Goal: Information Seeking & Learning: Learn about a topic

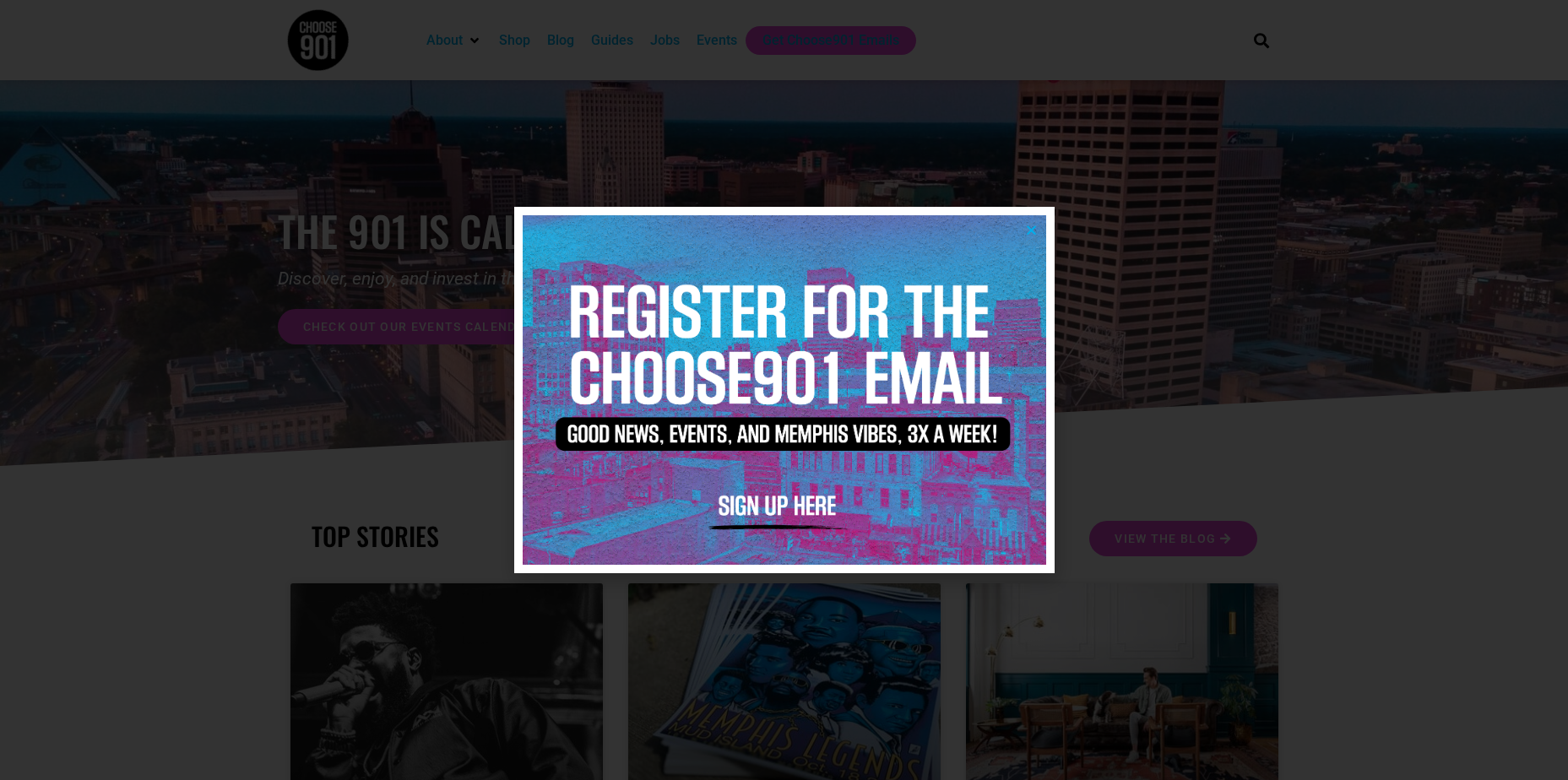
click at [1034, 223] on icon "Close" at bounding box center [1031, 230] width 13 height 13
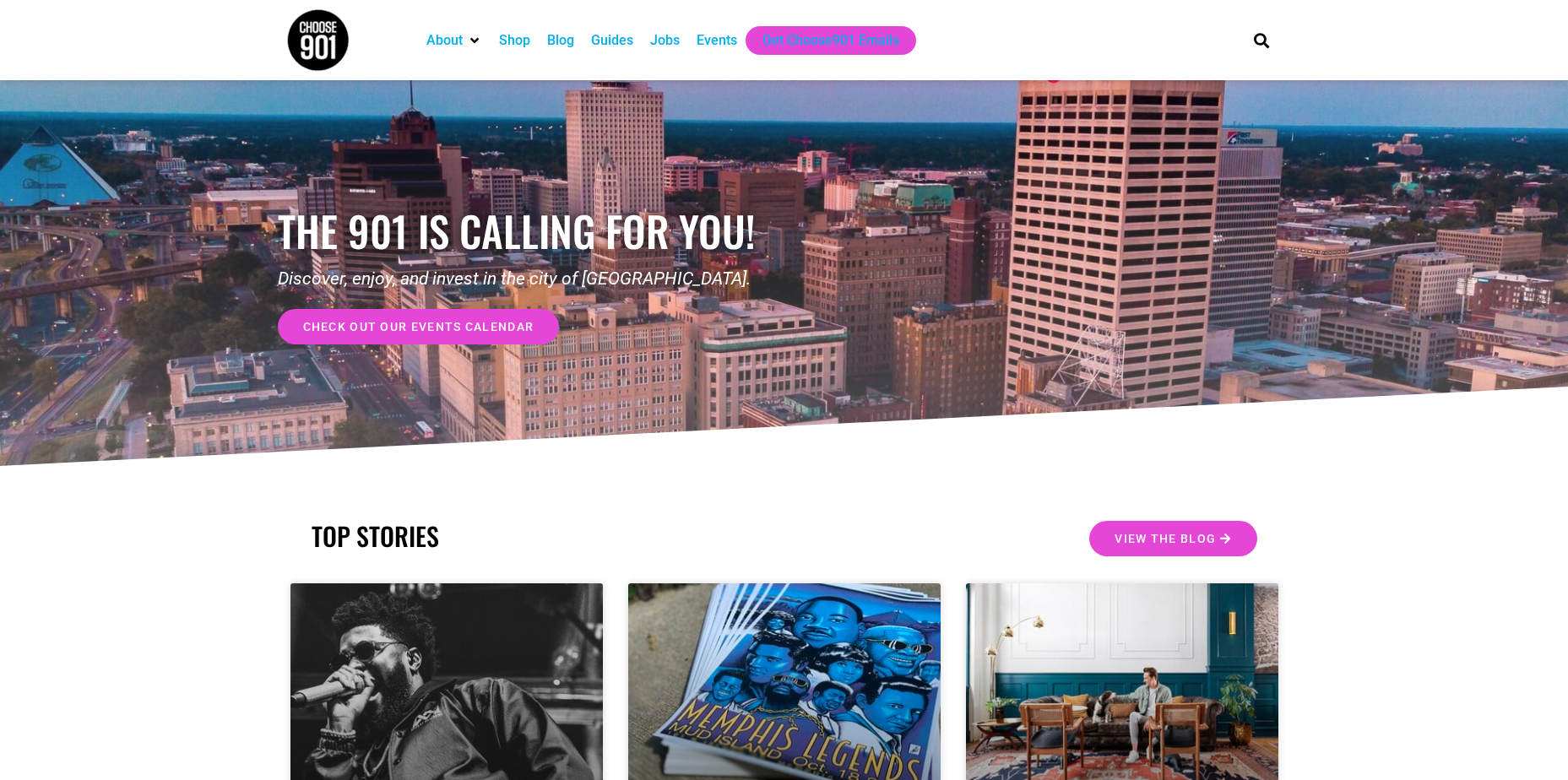
click at [661, 41] on div "Jobs" at bounding box center [665, 40] width 30 height 20
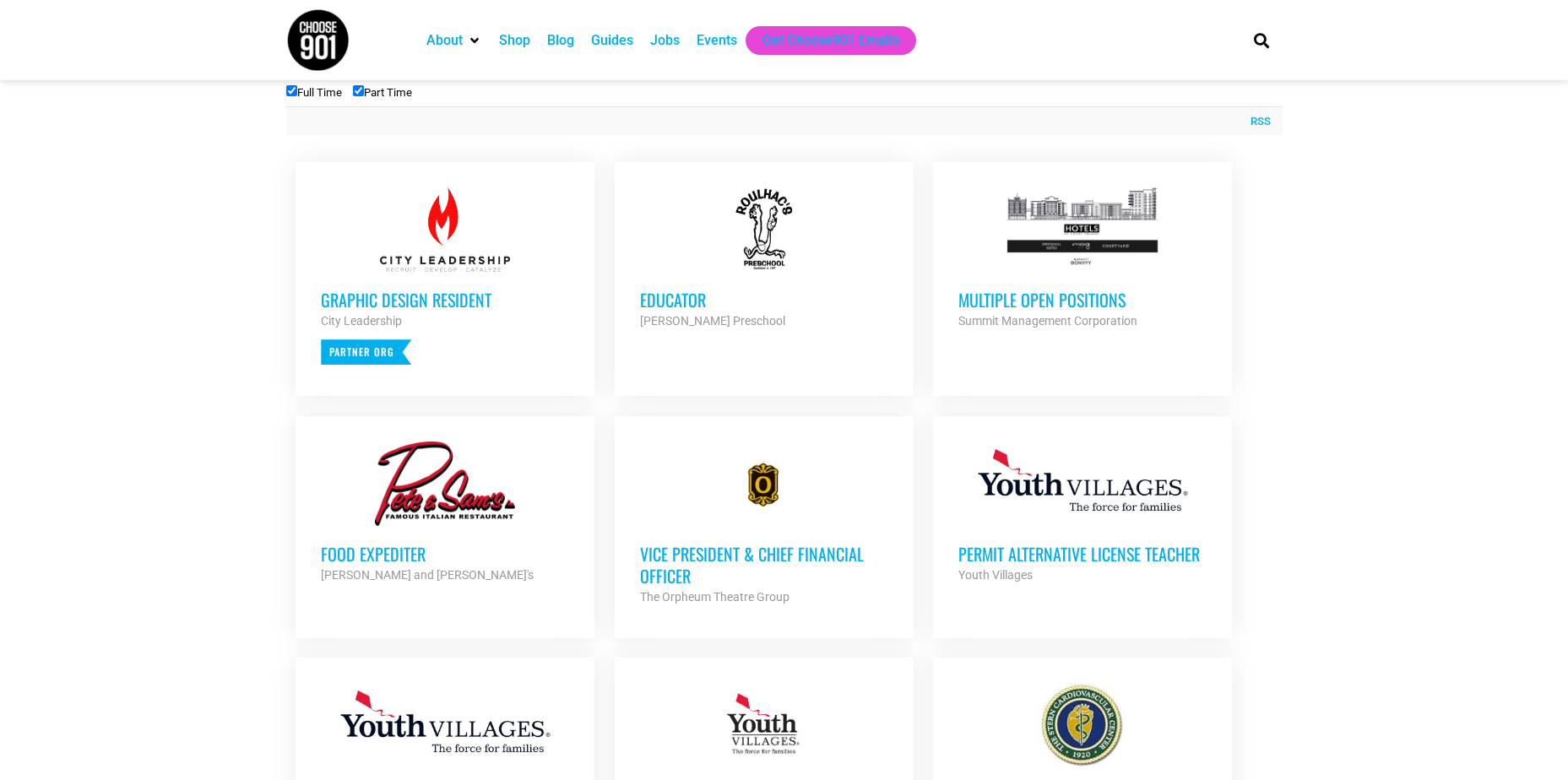
scroll to position [676, 0]
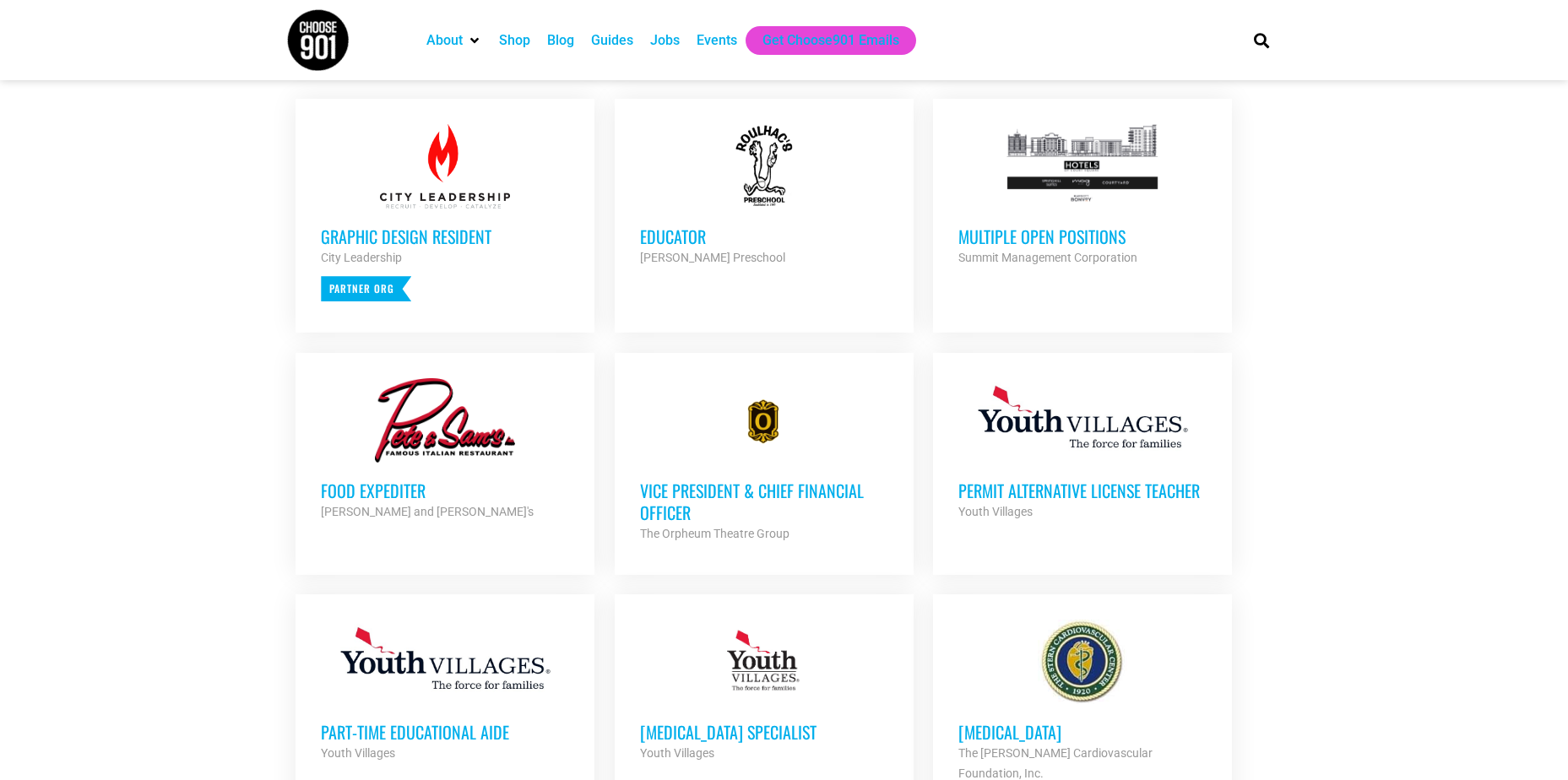
click at [1036, 258] on strong "Summit Management Corporation" at bounding box center [1047, 257] width 179 height 14
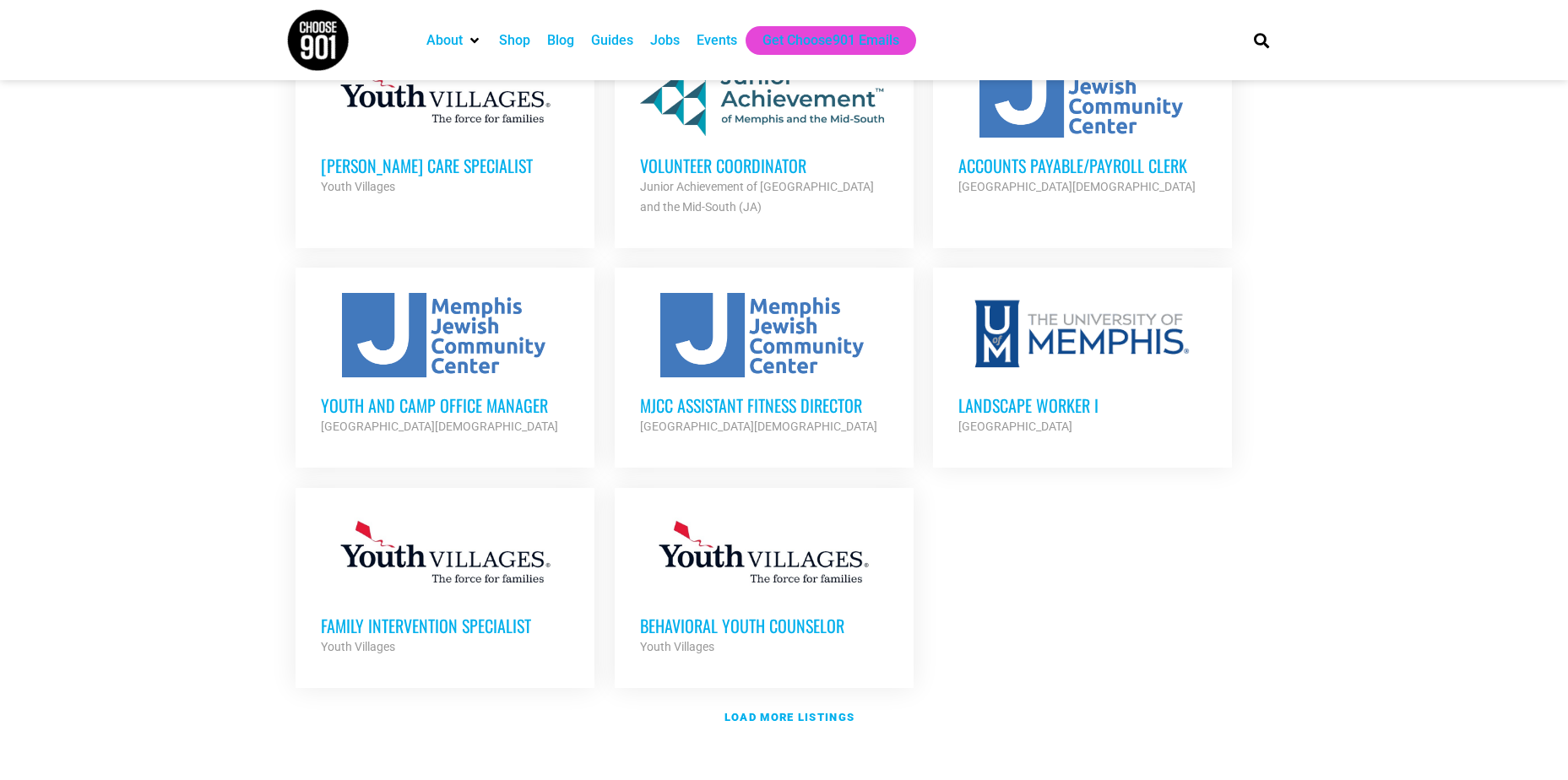
scroll to position [1774, 0]
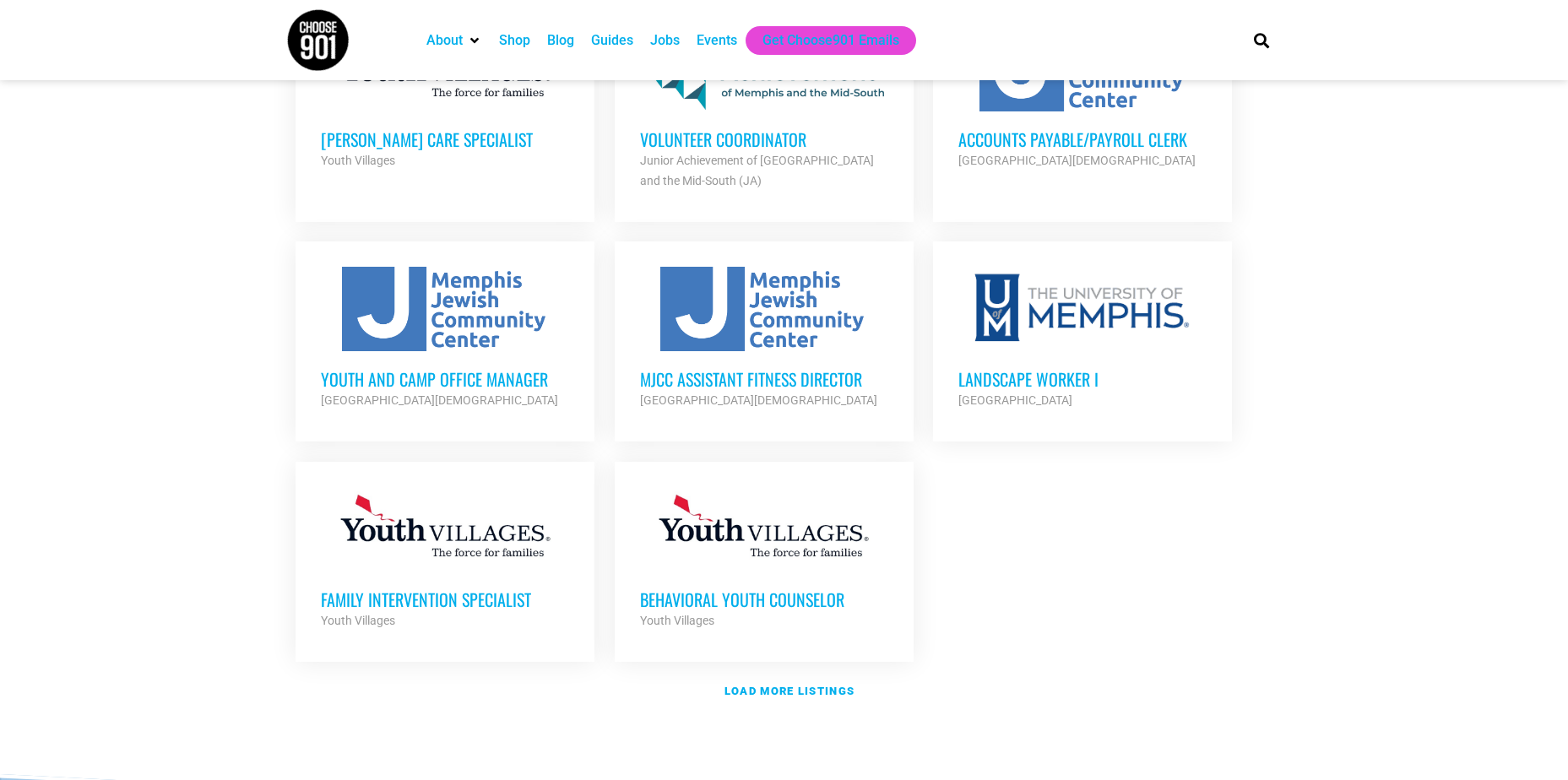
click at [508, 43] on div "Shop" at bounding box center [515, 40] width 31 height 20
